Goal: Information Seeking & Learning: Compare options

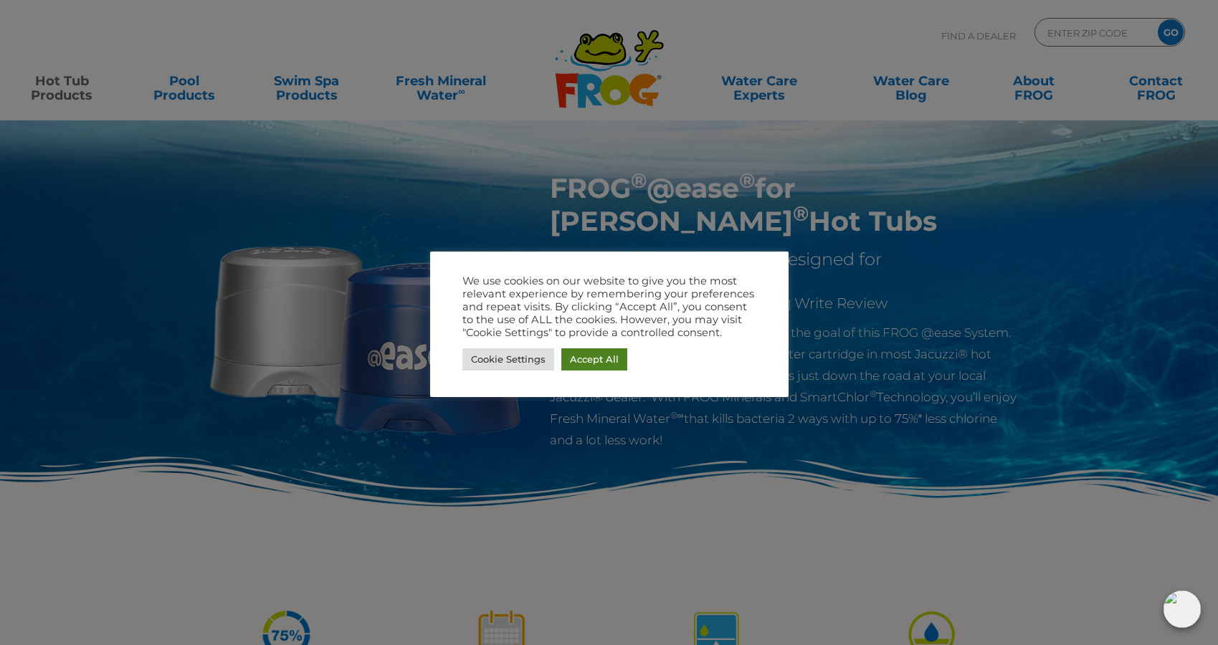
click at [591, 364] on link "Accept All" at bounding box center [594, 359] width 66 height 22
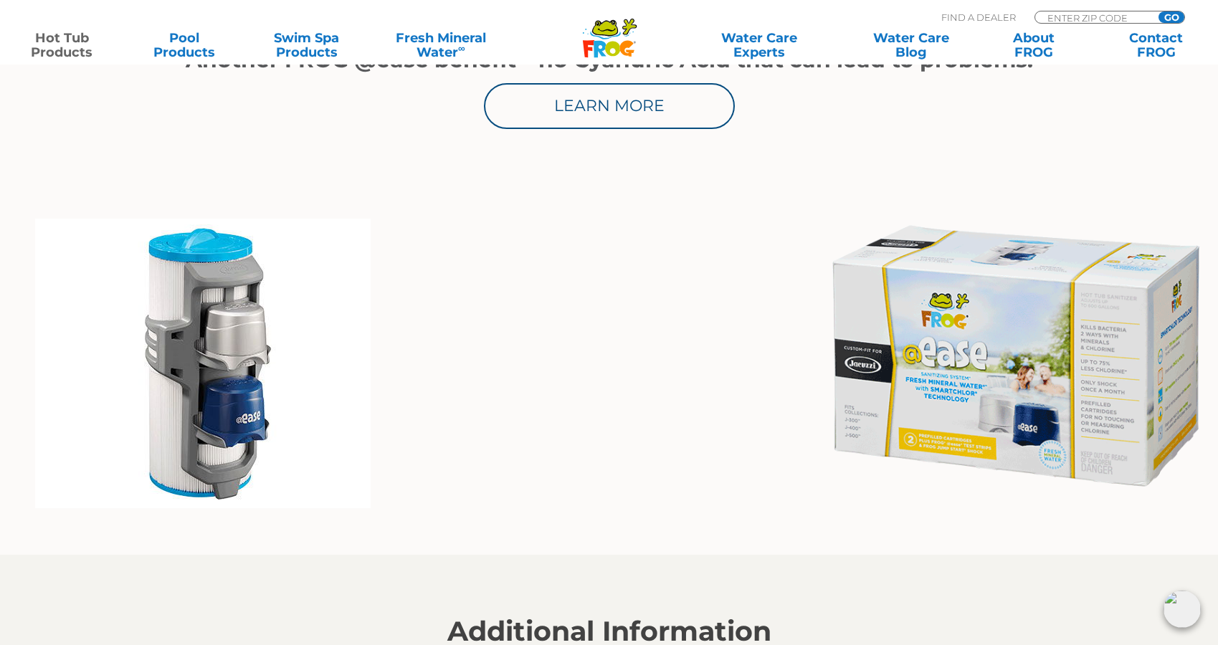
scroll to position [951, 0]
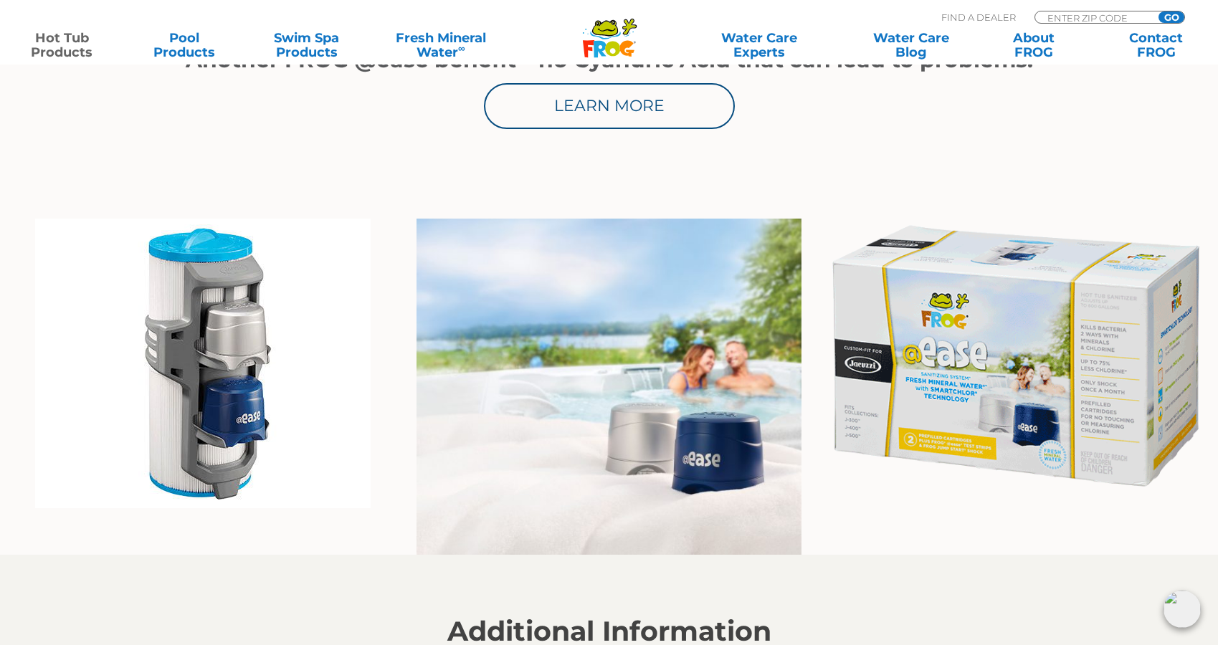
click at [936, 310] on img at bounding box center [1015, 356] width 384 height 275
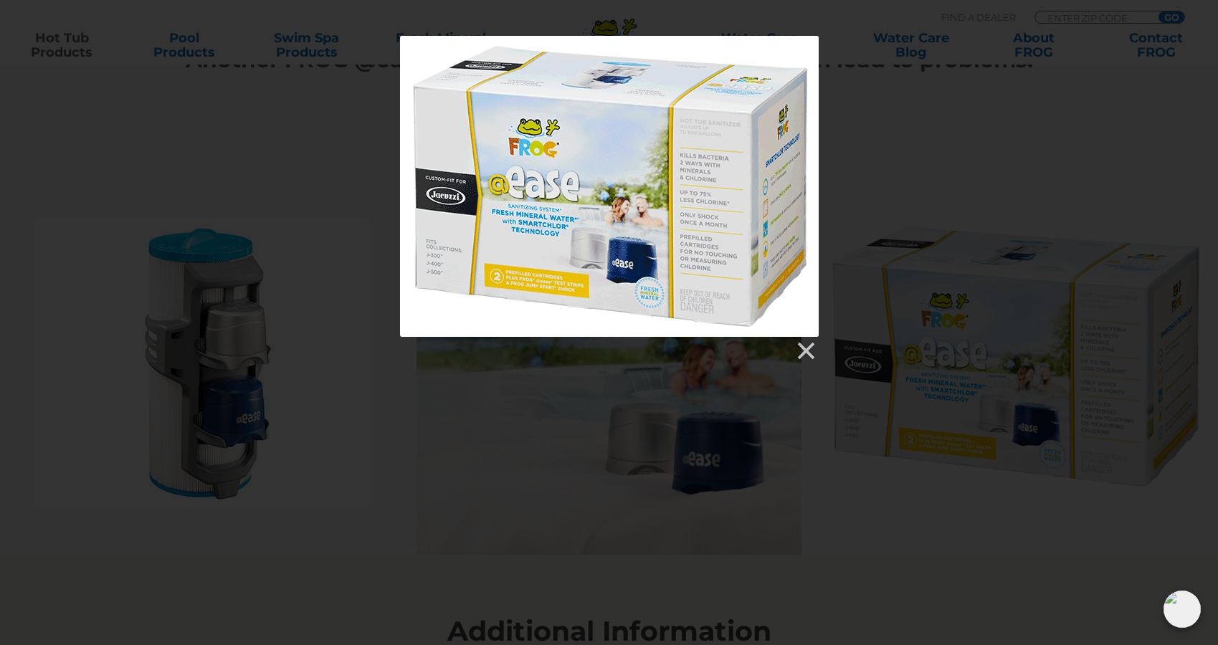
click at [952, 177] on div at bounding box center [609, 199] width 1218 height 326
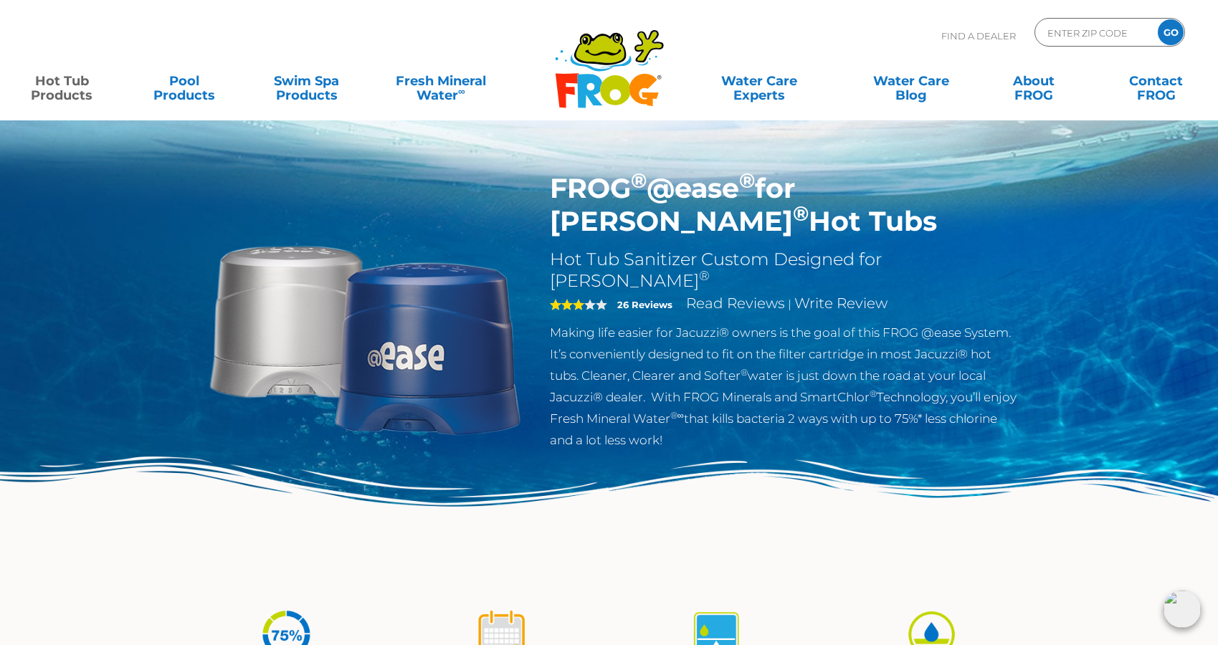
scroll to position [0, 0]
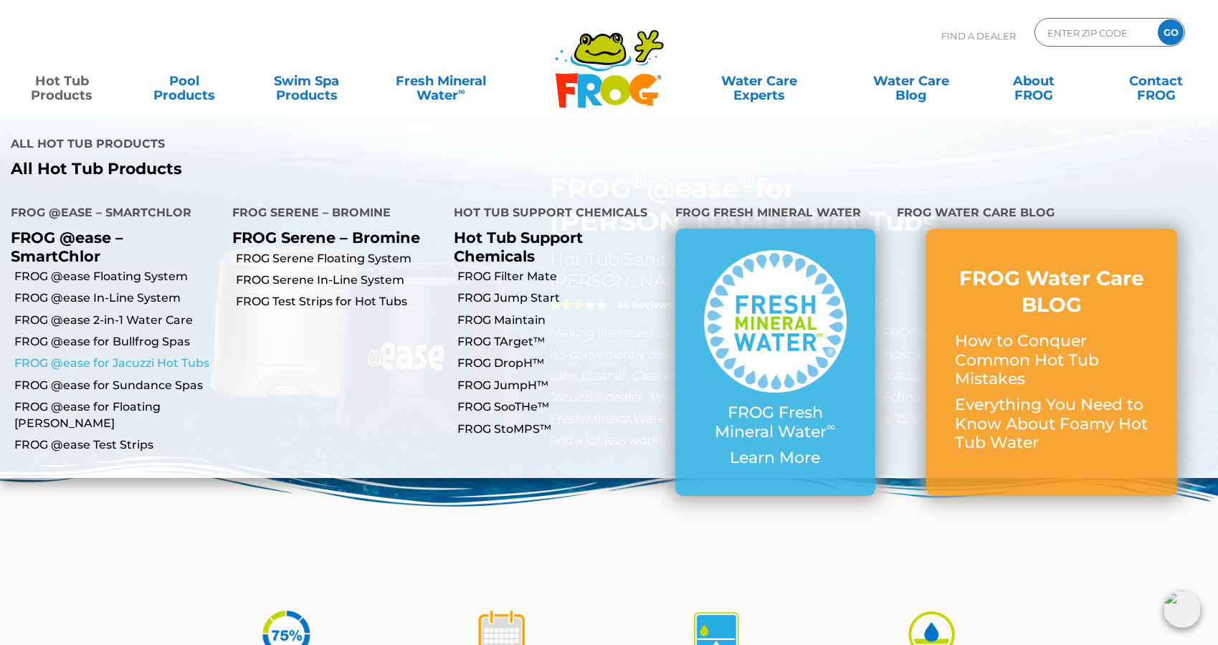
click at [75, 356] on link "FROG @ease for Jacuzzi Hot Tubs" at bounding box center [117, 364] width 207 height 16
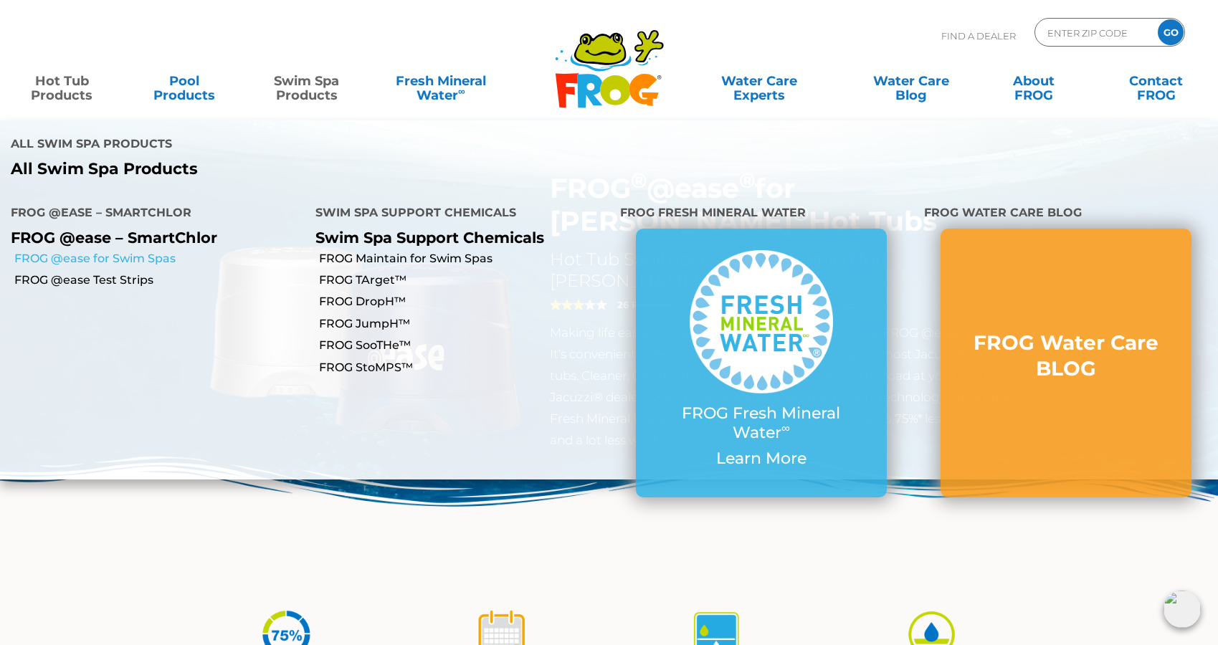
click at [154, 251] on link "FROG @ease for Swim Spas" at bounding box center [159, 259] width 290 height 16
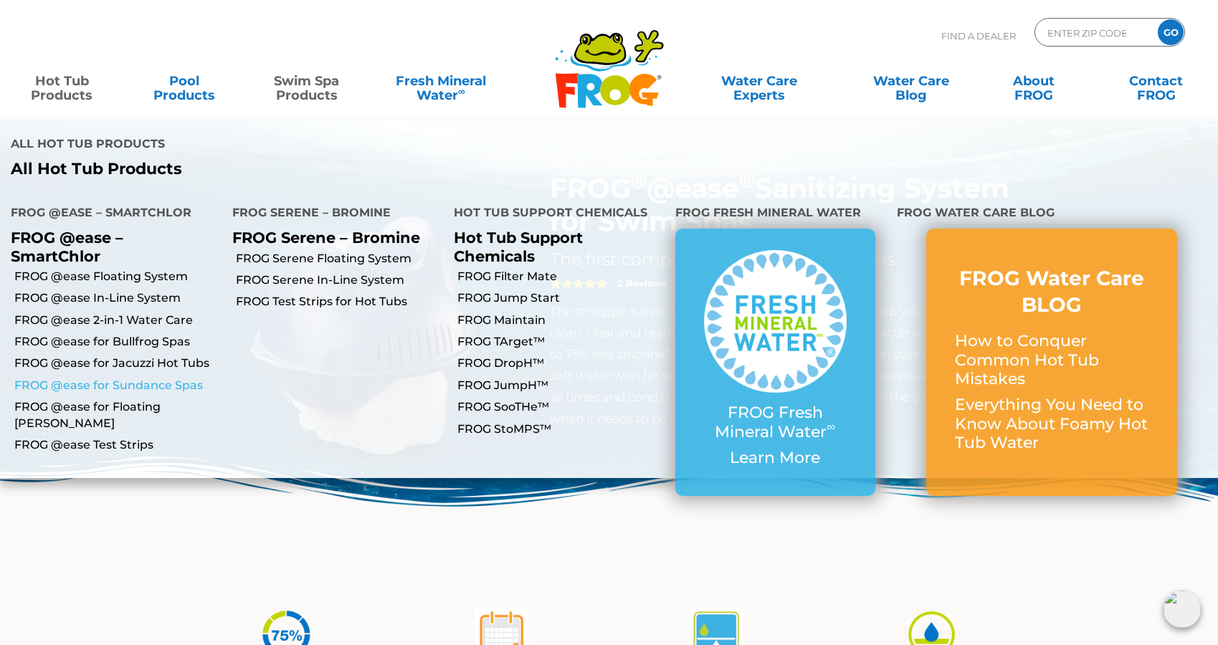
click at [113, 378] on link "FROG @ease for Sundance Spas" at bounding box center [117, 386] width 207 height 16
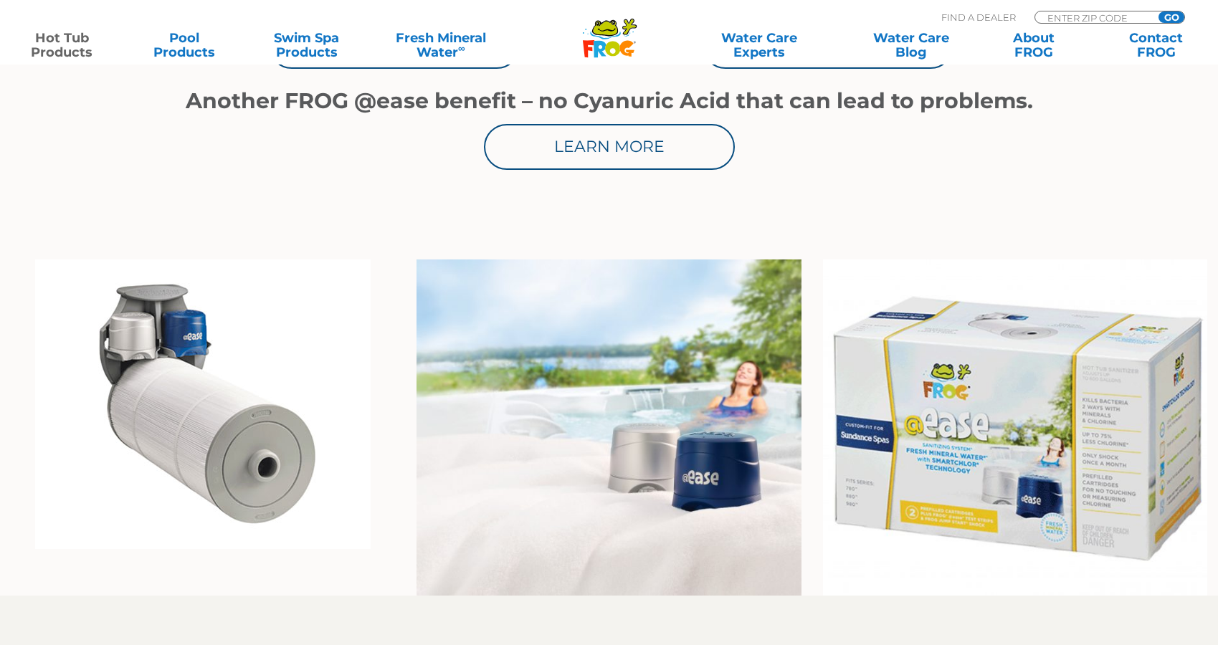
scroll to position [924, 0]
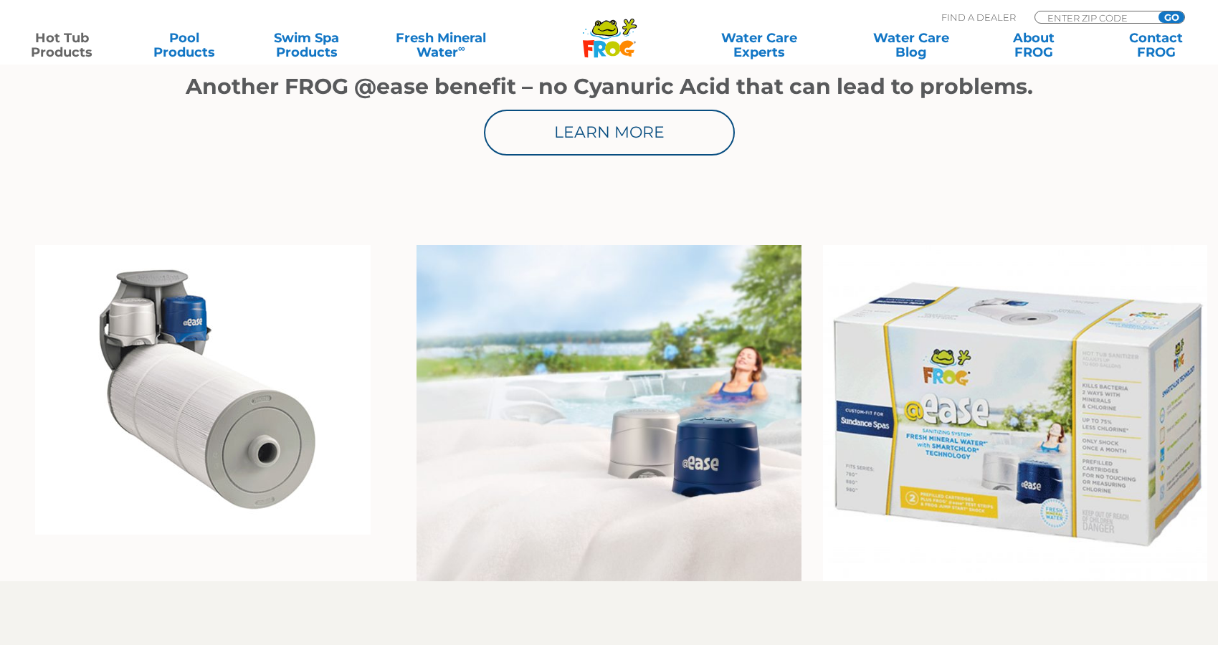
click at [181, 387] on img at bounding box center [202, 390] width 335 height 290
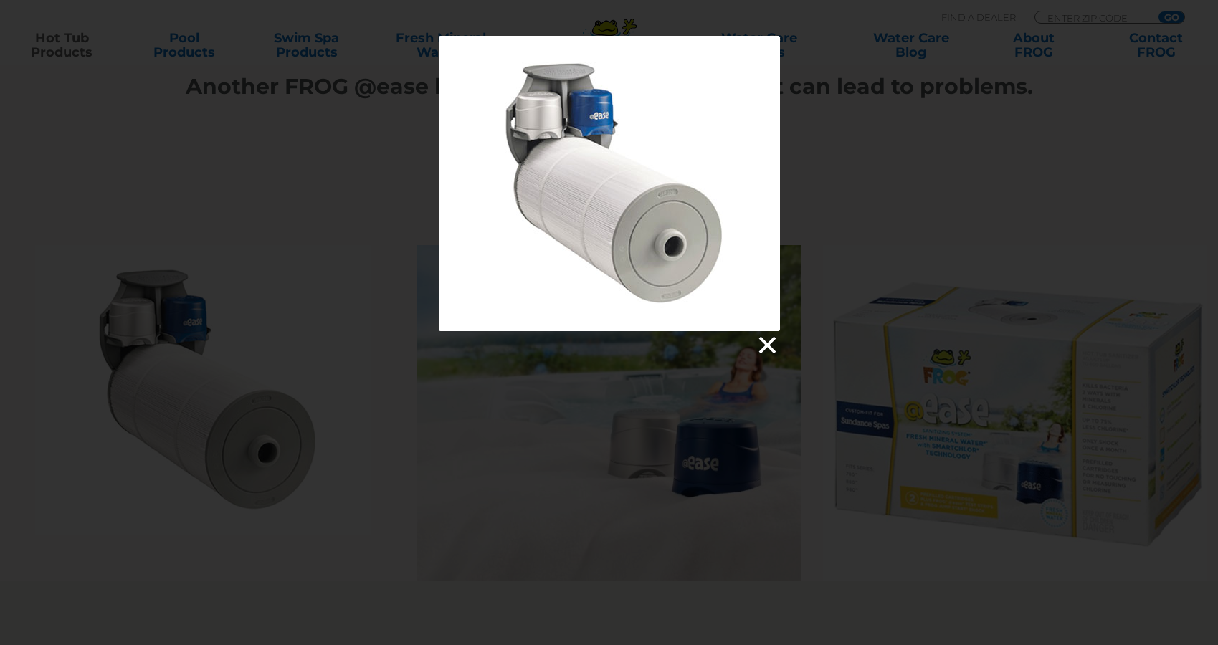
click at [763, 341] on link at bounding box center [767, 346] width 22 height 22
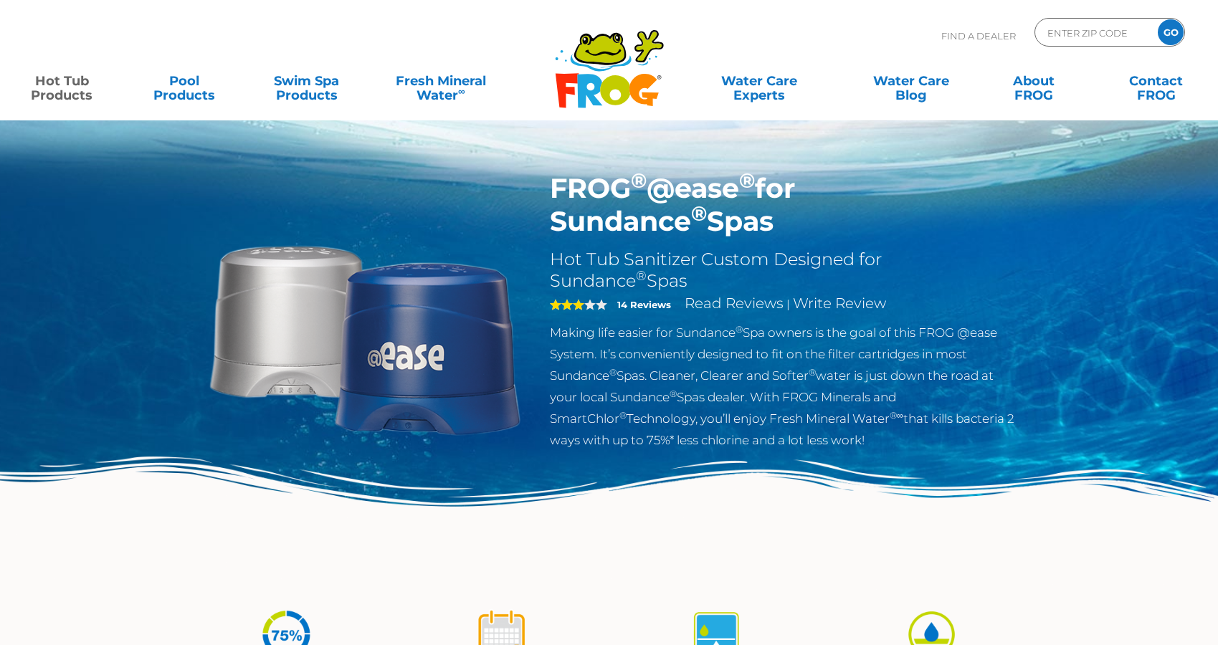
scroll to position [0, 0]
